Goal: Task Accomplishment & Management: Use online tool/utility

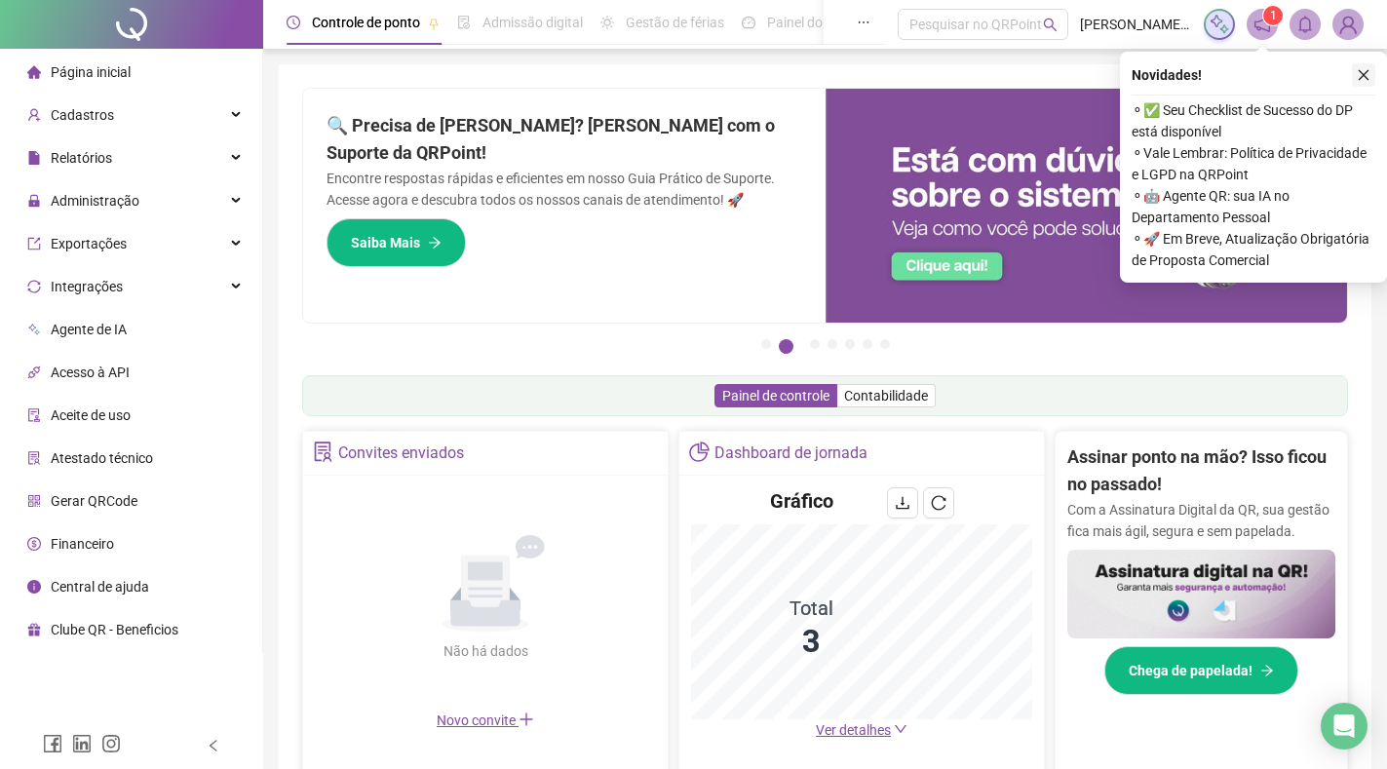
click at [1362, 76] on icon "close" at bounding box center [1364, 75] width 14 height 14
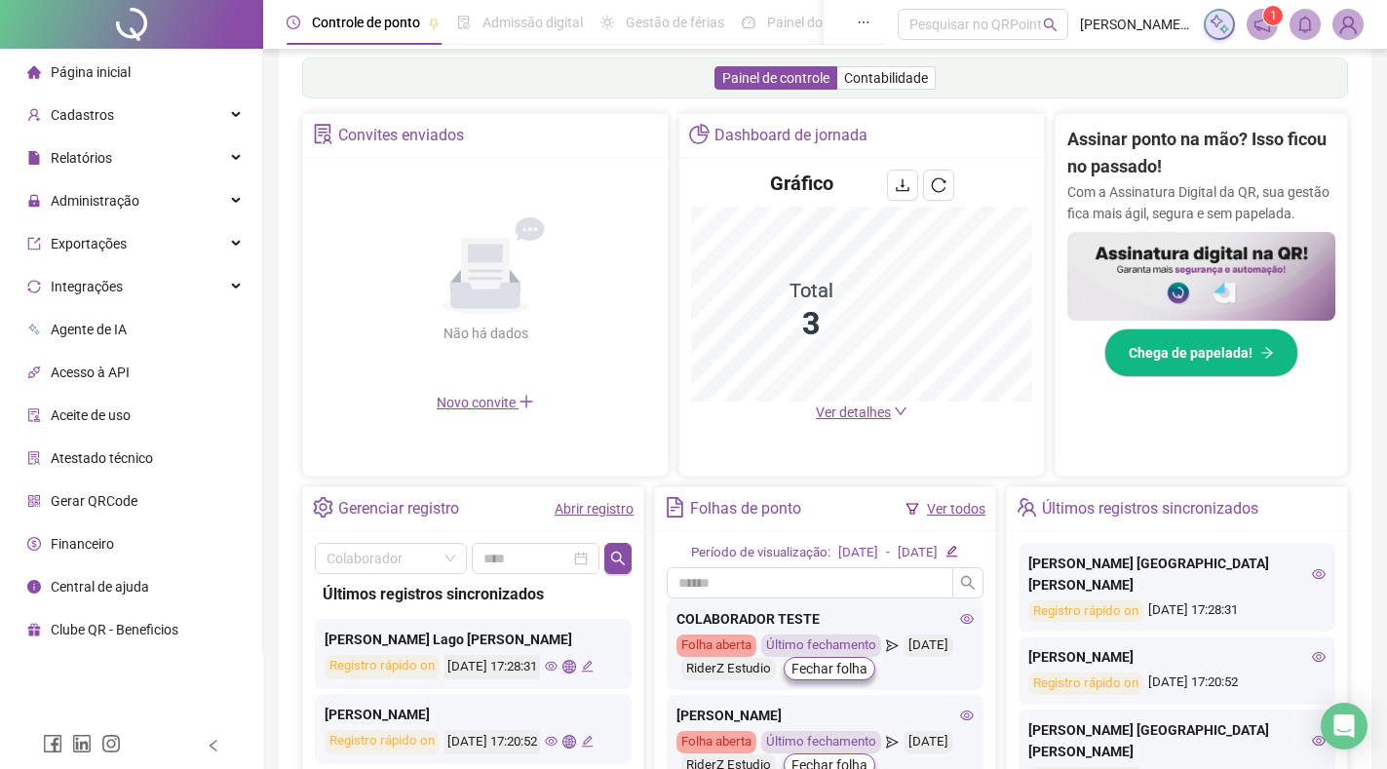
scroll to position [410, 0]
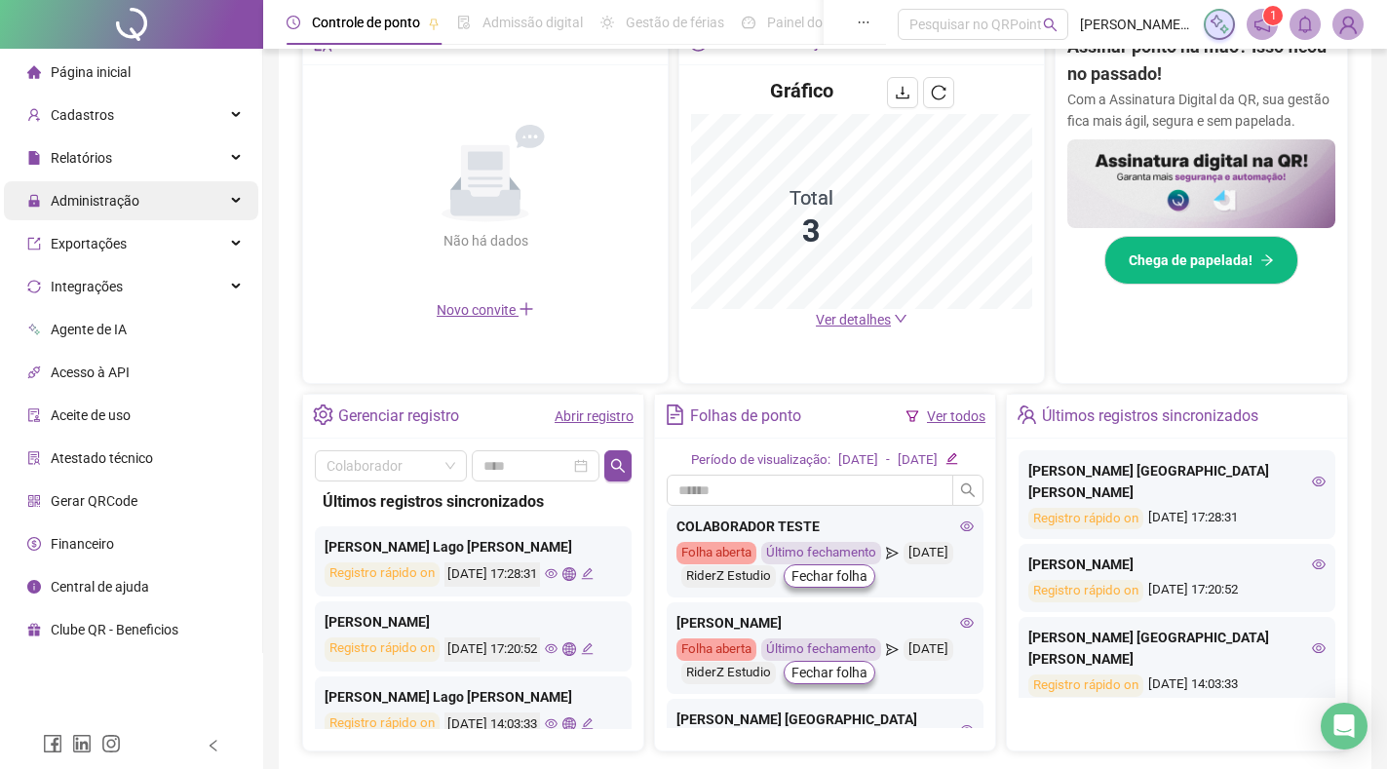
click at [118, 199] on span "Administração" at bounding box center [95, 201] width 89 height 16
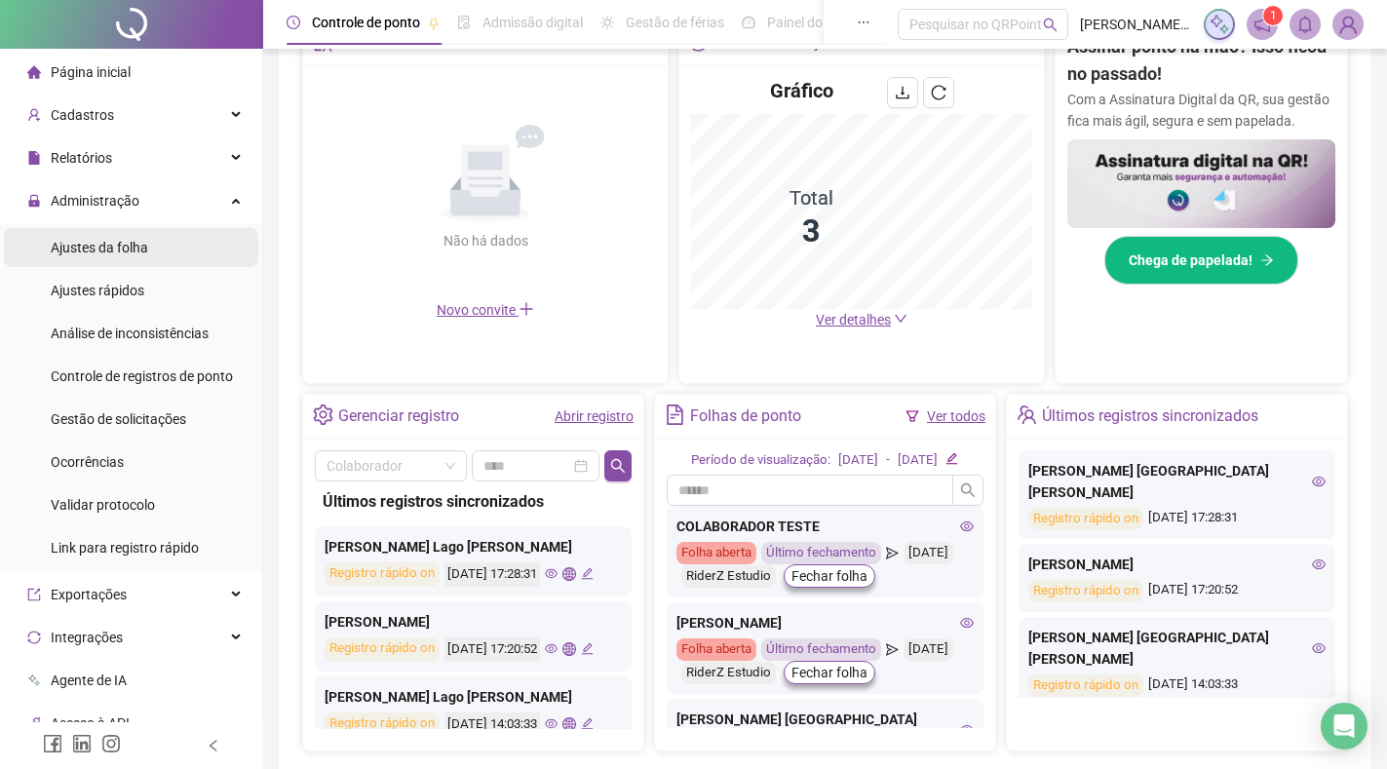
click at [119, 251] on span "Ajustes da folha" at bounding box center [99, 248] width 97 height 16
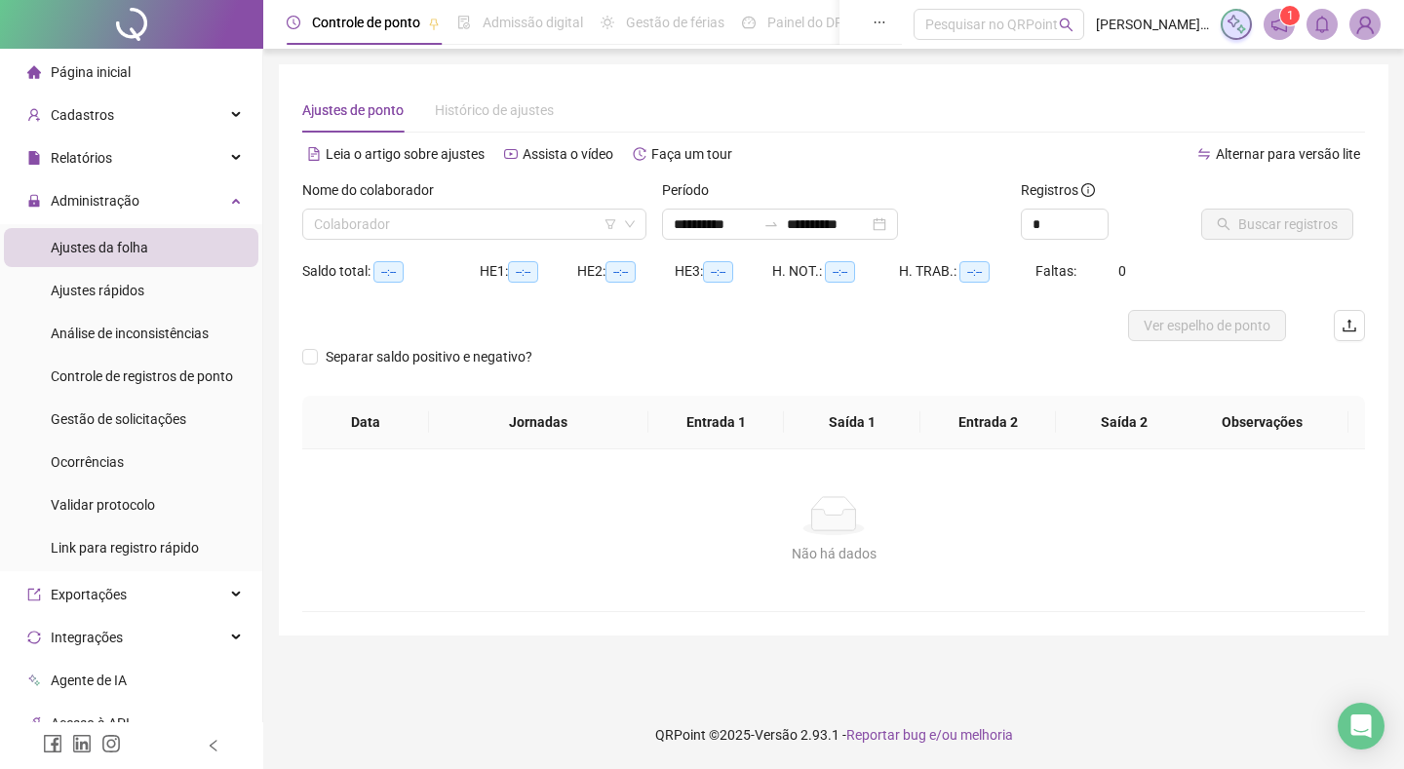
type input "**********"
click at [436, 228] on input "search" at bounding box center [465, 224] width 303 height 29
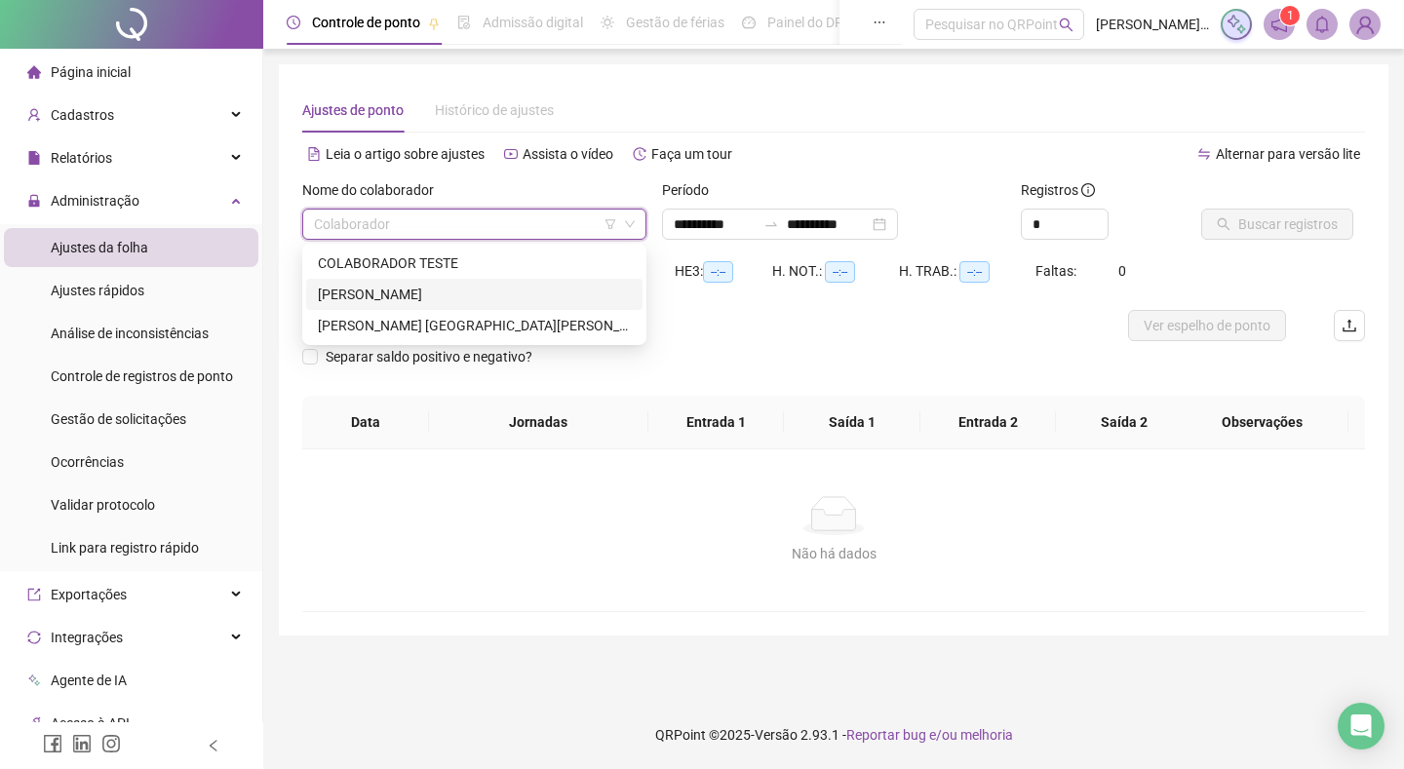
click at [408, 290] on div "[PERSON_NAME]" at bounding box center [474, 294] width 313 height 21
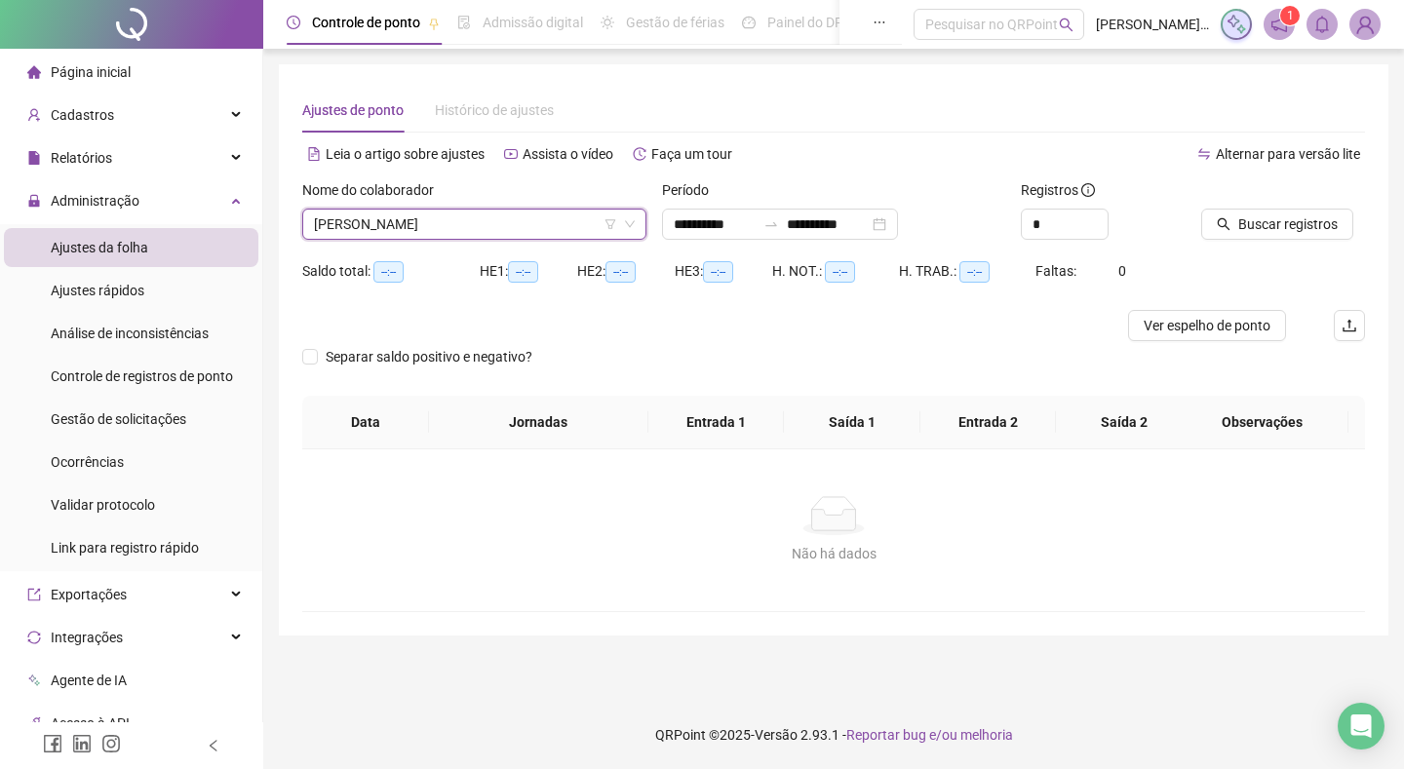
click at [823, 119] on div "Ajustes de ponto Histórico de ajustes" at bounding box center [833, 110] width 1063 height 45
click at [1282, 218] on span "Buscar registros" at bounding box center [1287, 223] width 99 height 21
